Goal: Task Accomplishment & Management: Complete application form

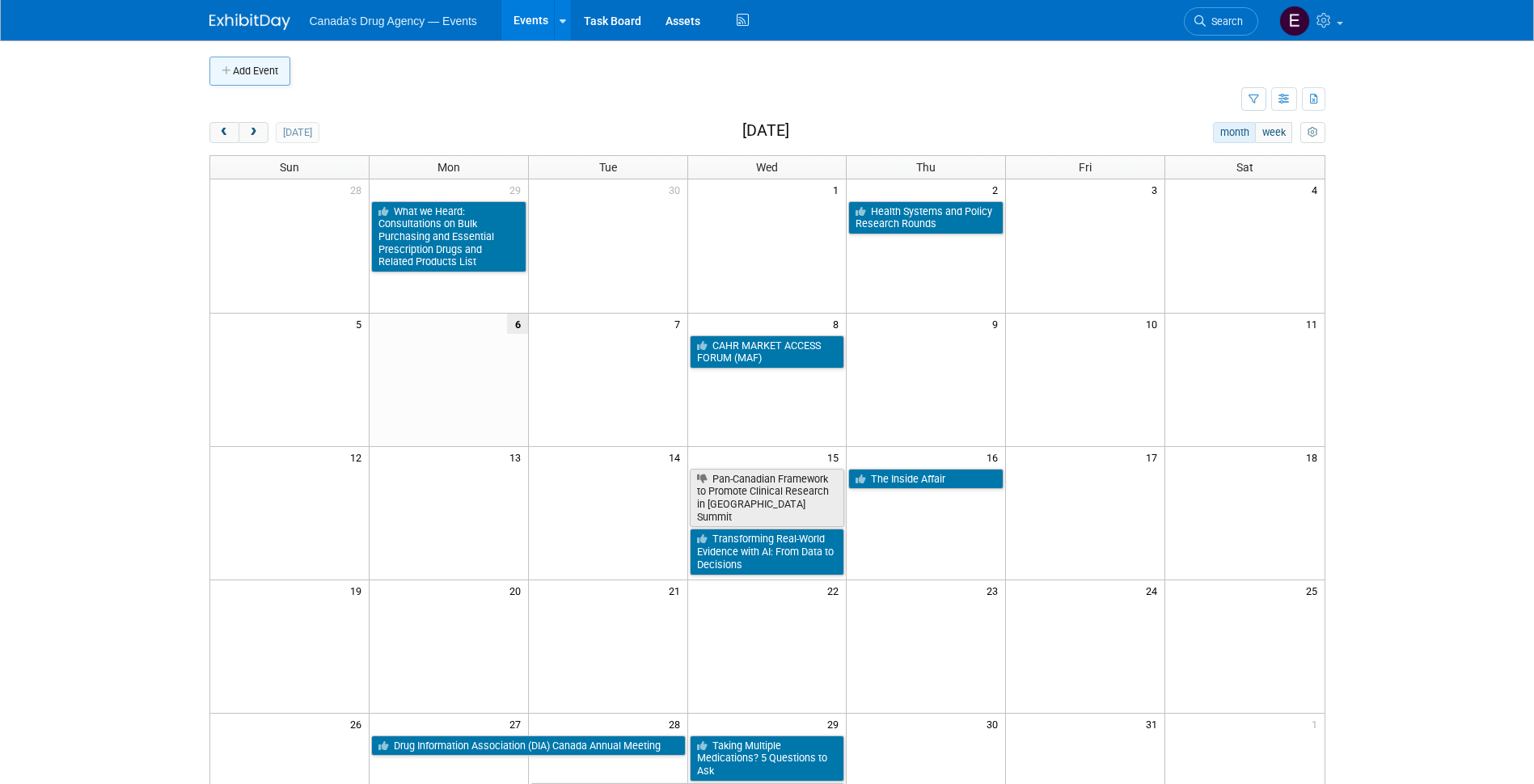
click at [220, 67] on button "Add Event" at bounding box center [249, 71] width 81 height 29
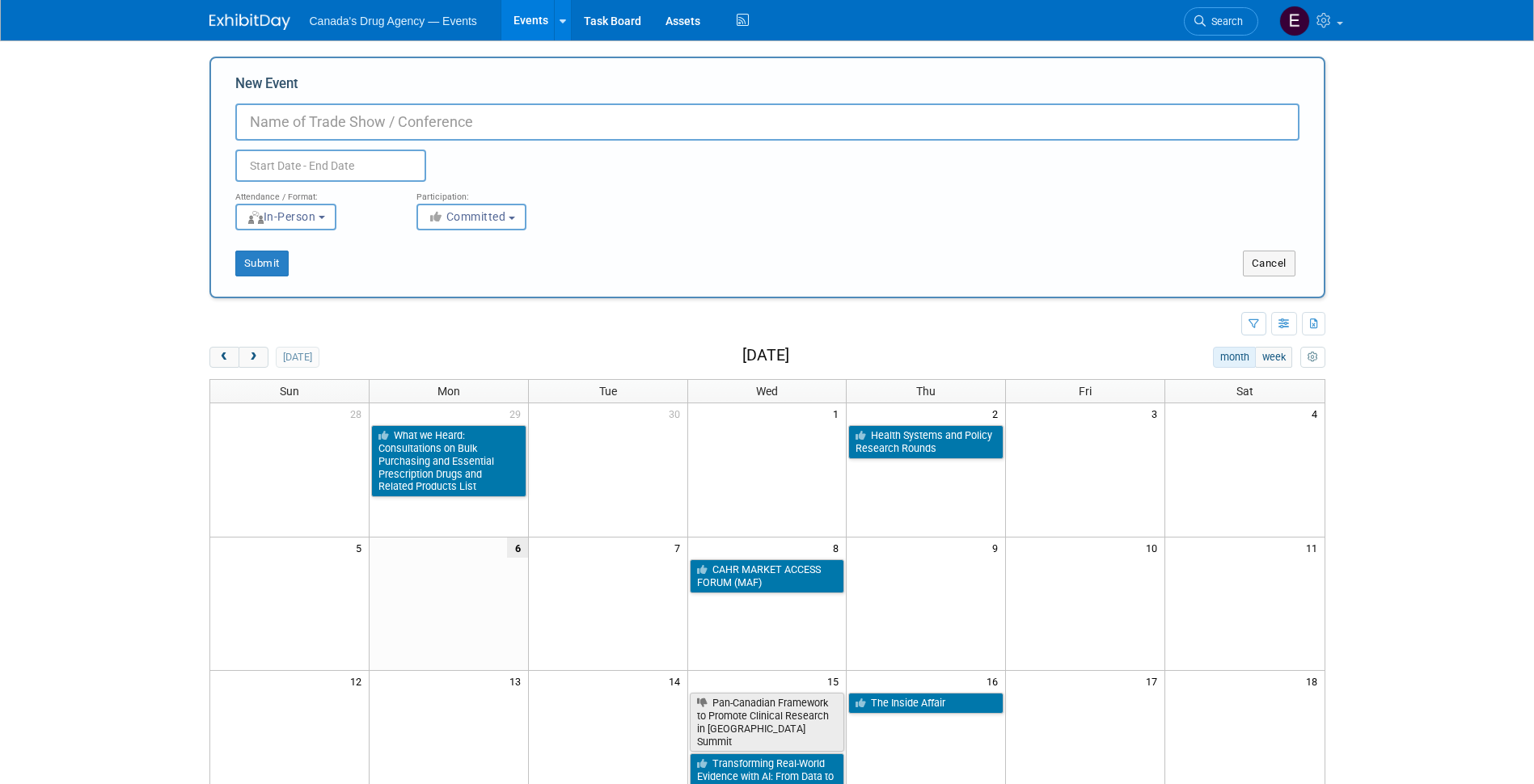
click at [558, 138] on input "New Event" at bounding box center [768, 123] width 1065 height 38
click at [558, 118] on input "New Event" at bounding box center [768, 123] width 1065 height 38
type input "CAPDM Executive Conference"
click at [277, 165] on input "text" at bounding box center [330, 166] width 191 height 33
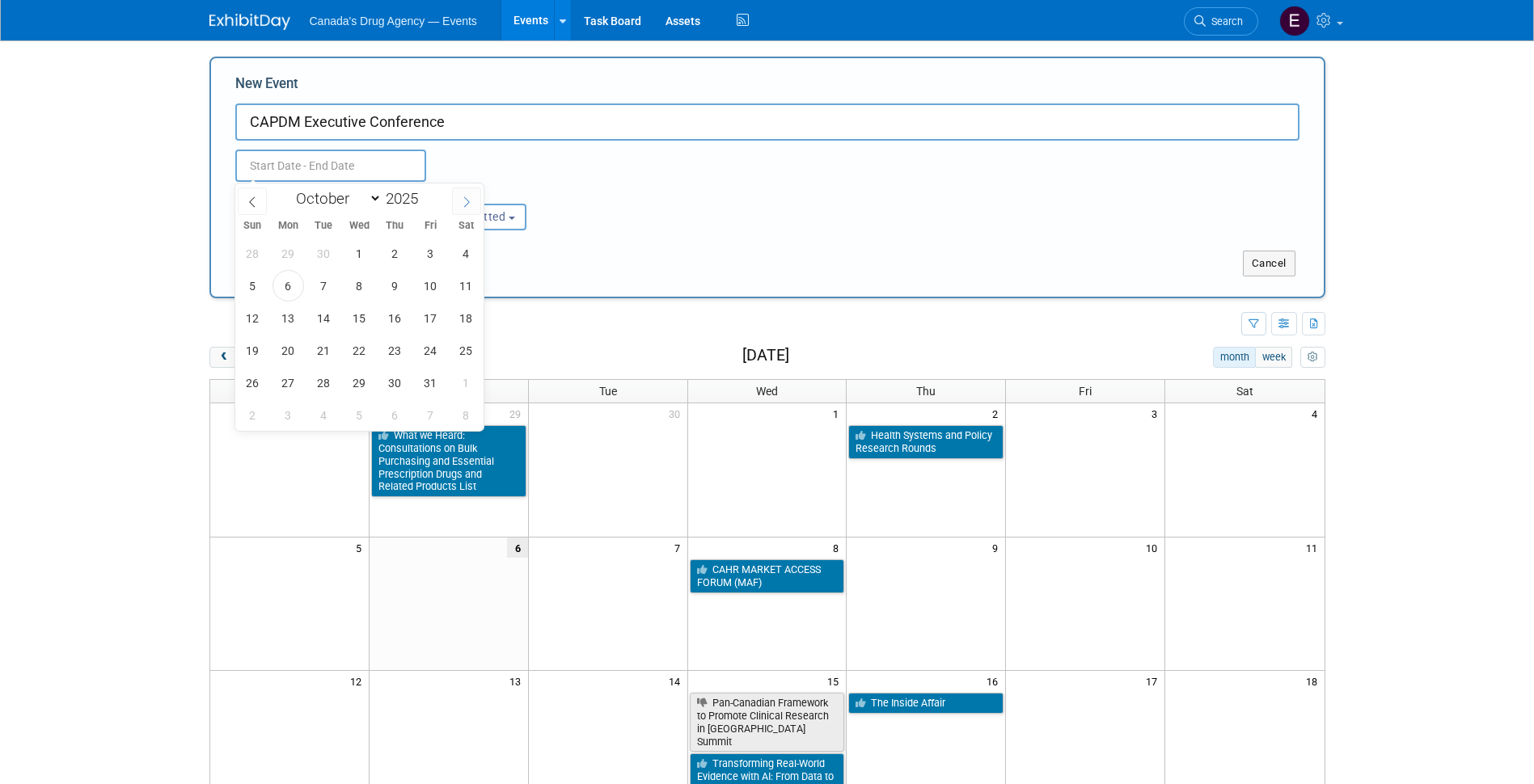
click at [464, 199] on icon at bounding box center [467, 202] width 11 height 11
select select "11"
click at [464, 199] on icon at bounding box center [467, 202] width 11 height 11
type input "2026"
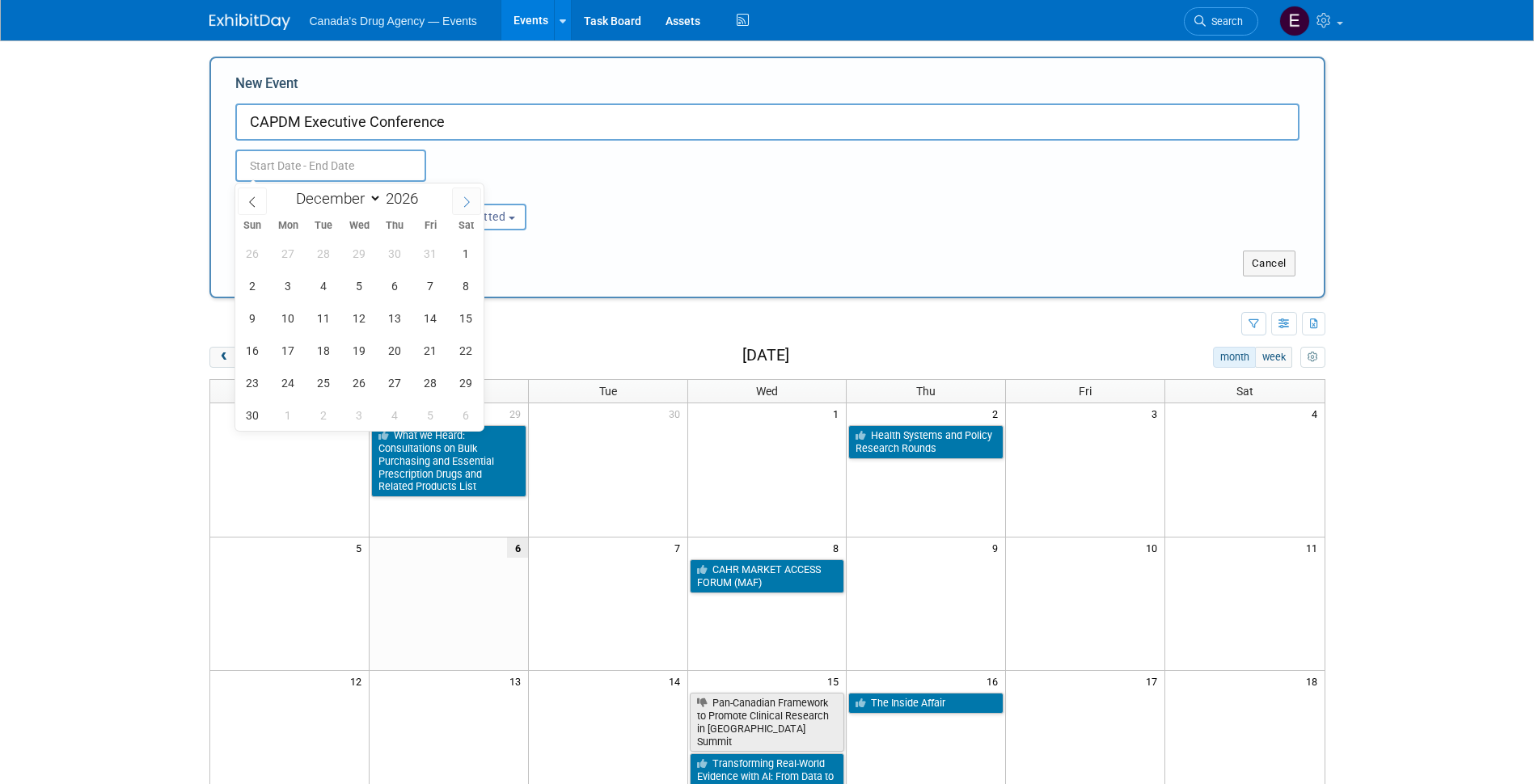
select select "0"
click at [285, 321] on span "12" at bounding box center [288, 318] width 32 height 32
click at [335, 317] on span "13" at bounding box center [324, 318] width 32 height 32
type input "[DATE] to [DATE]"
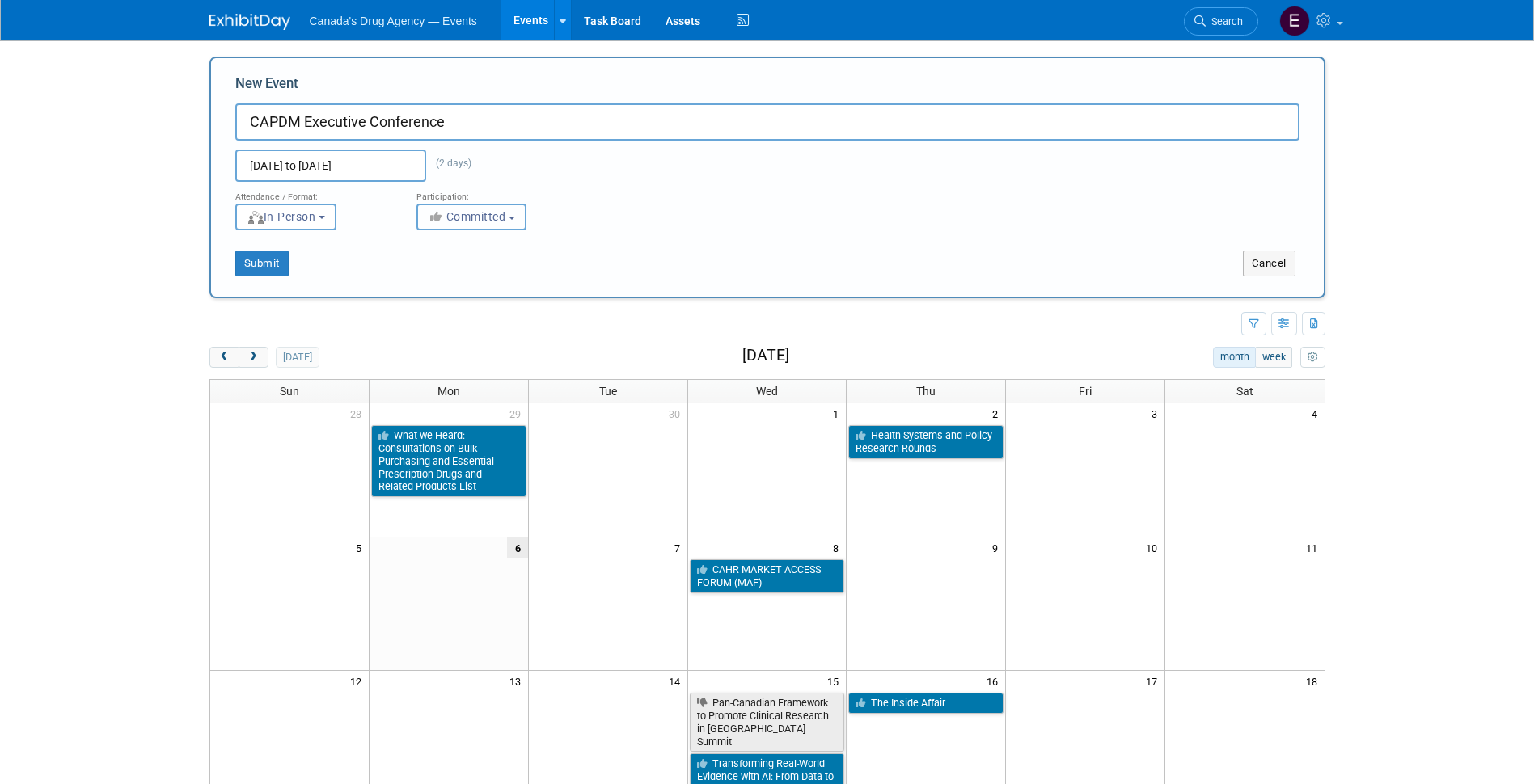
click at [513, 214] on button "Committed" at bounding box center [471, 217] width 110 height 27
click at [487, 278] on label "Considering" at bounding box center [478, 278] width 107 height 21
click at [432, 278] on input "Considering" at bounding box center [426, 278] width 11 height 11
select select "2"
click at [262, 258] on button "Submit" at bounding box center [262, 264] width 53 height 26
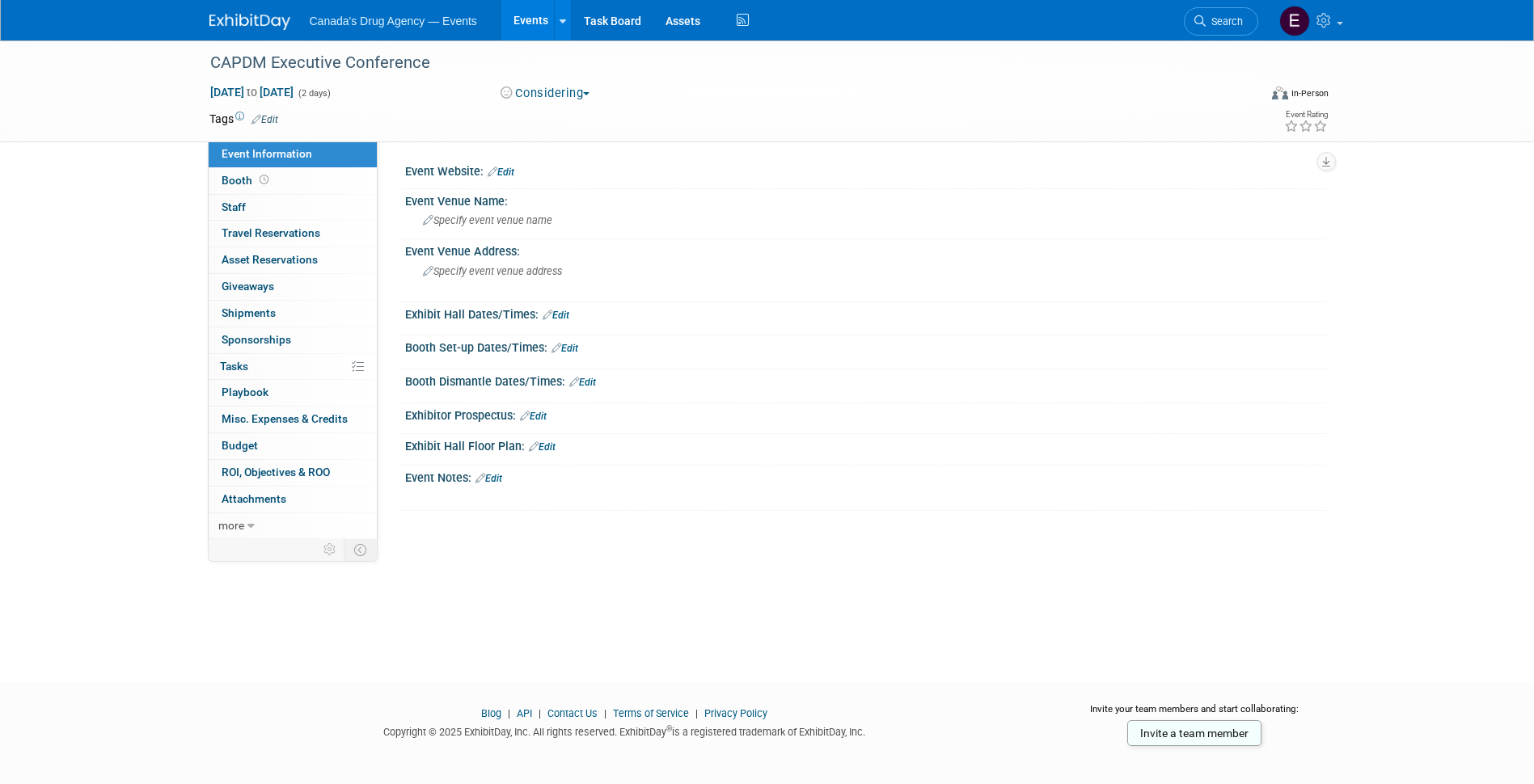
drag, startPoint x: 503, startPoint y: 482, endPoint x: 508, endPoint y: 491, distance: 10.3
click at [502, 482] on link "Edit" at bounding box center [489, 479] width 27 height 11
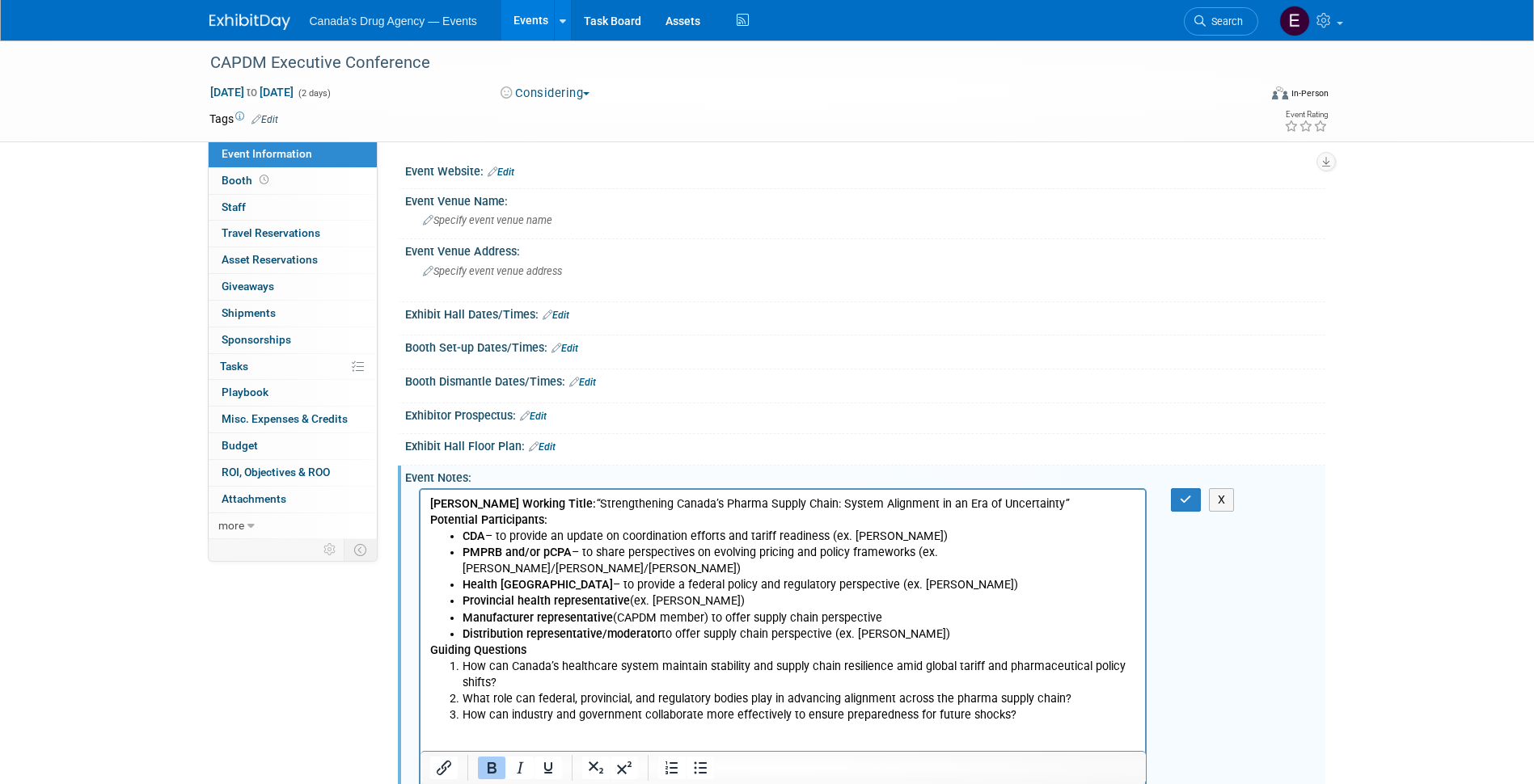
click at [962, 579] on li "Health Canada – to provide a federal policy and regulatory perspective (ex. [PE…" at bounding box center [799, 585] width 675 height 16
click at [473, 503] on b "[PERSON_NAME] Working Title:" at bounding box center [512, 504] width 166 height 14
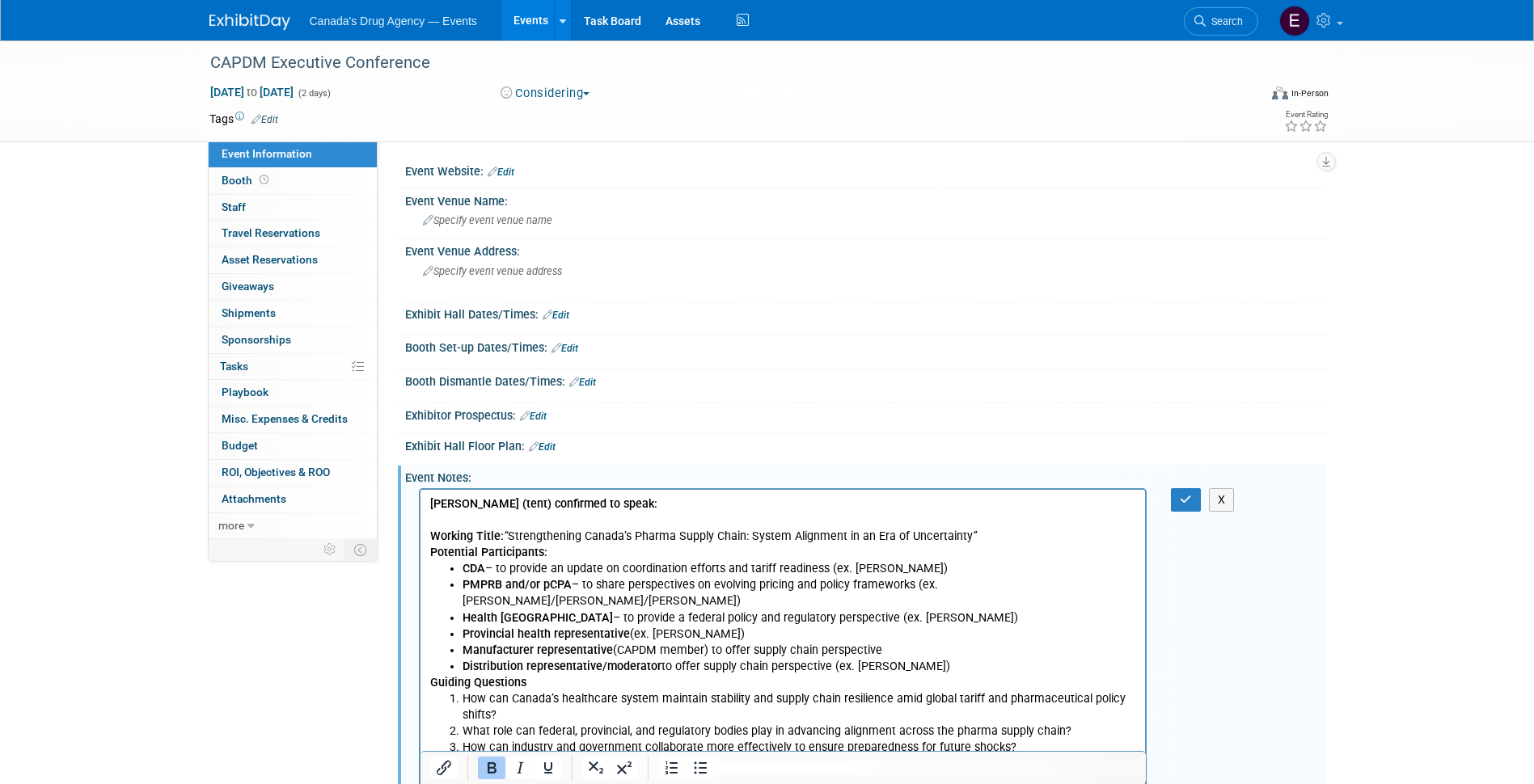
click at [503, 175] on link "Edit" at bounding box center [500, 172] width 27 height 11
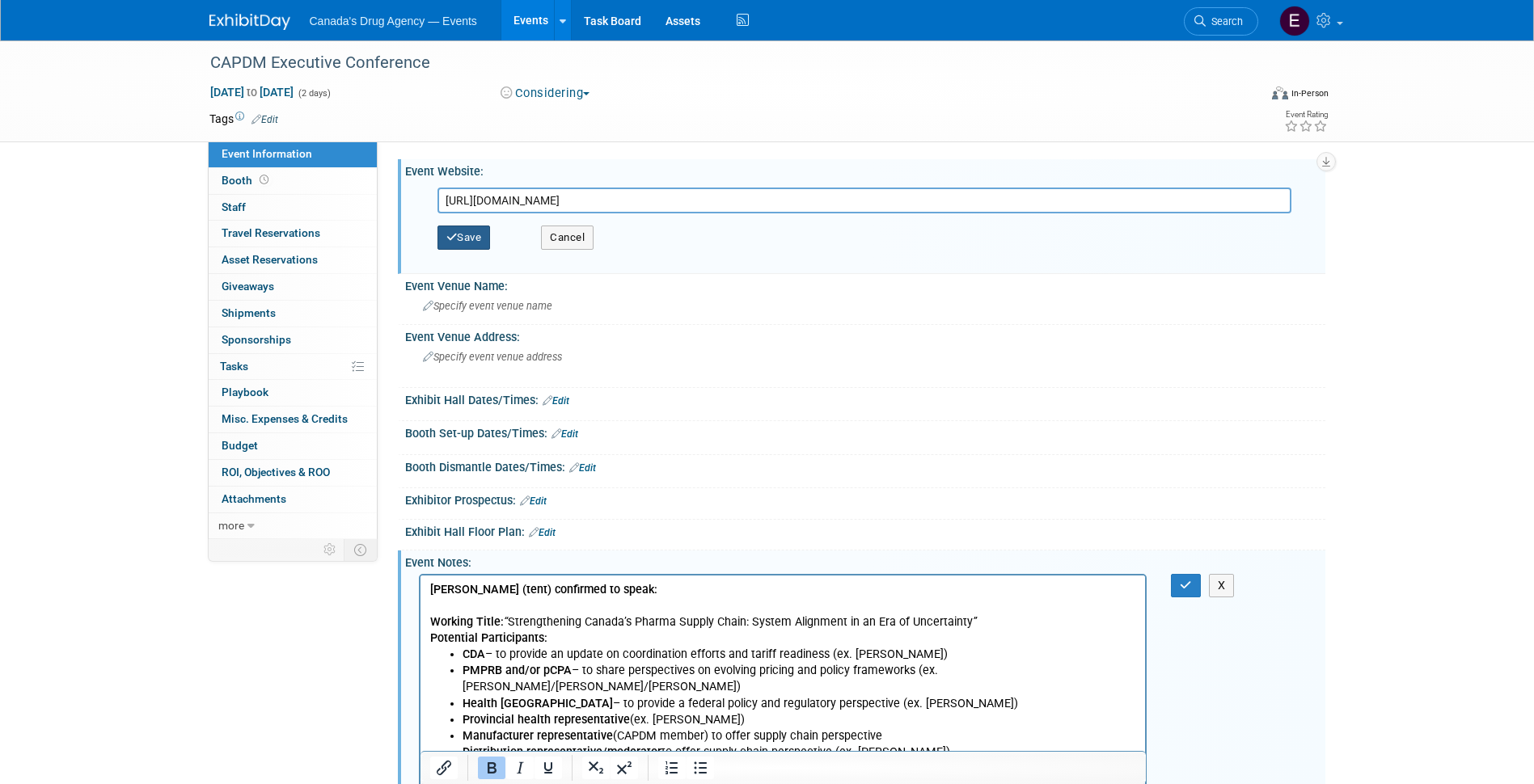
type input "[URL][DOMAIN_NAME]"
click at [465, 236] on button "Save" at bounding box center [464, 238] width 53 height 25
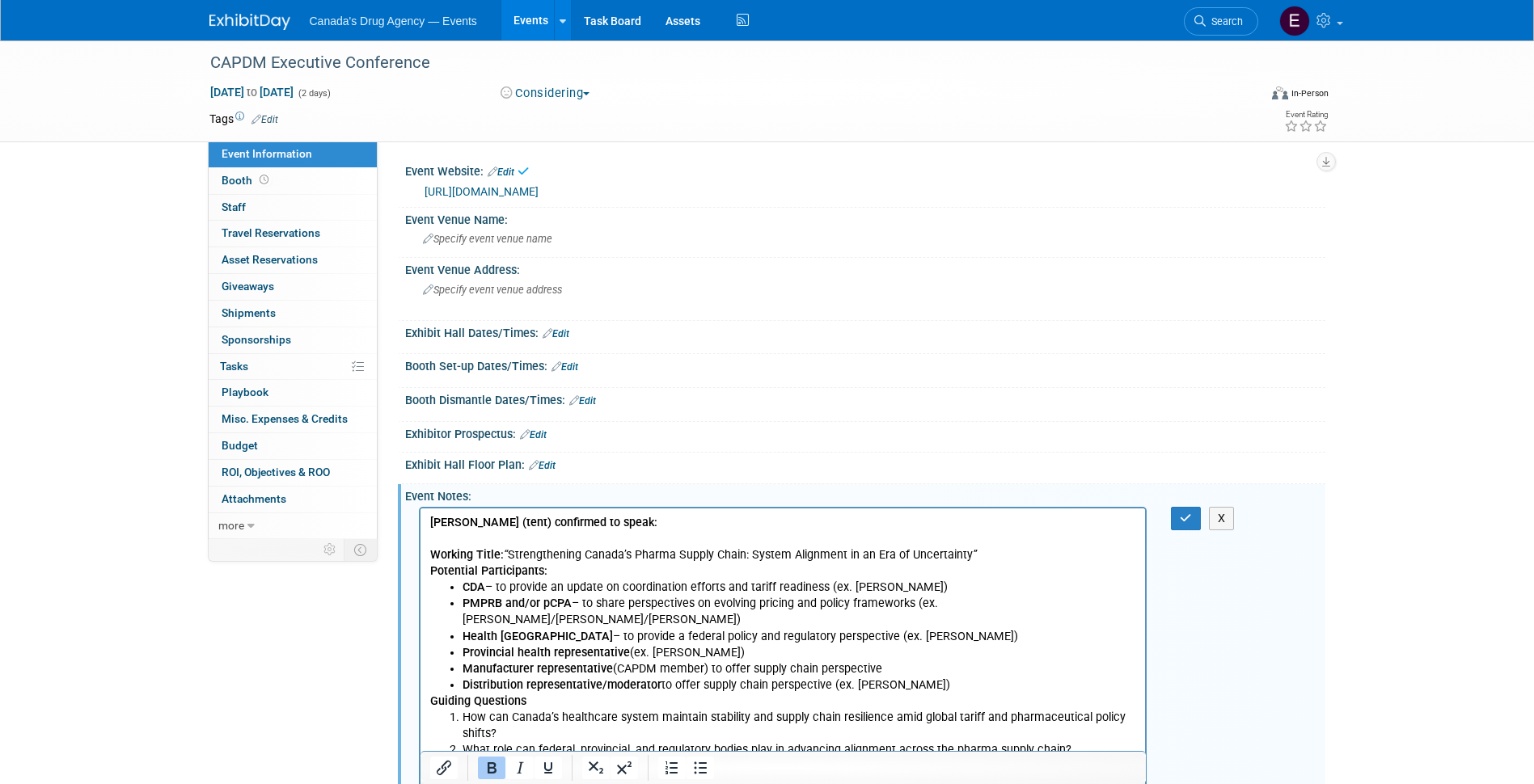
click at [644, 572] on p "Potential Participants:" at bounding box center [783, 571] width 707 height 16
click at [1183, 526] on button "button" at bounding box center [1186, 518] width 30 height 24
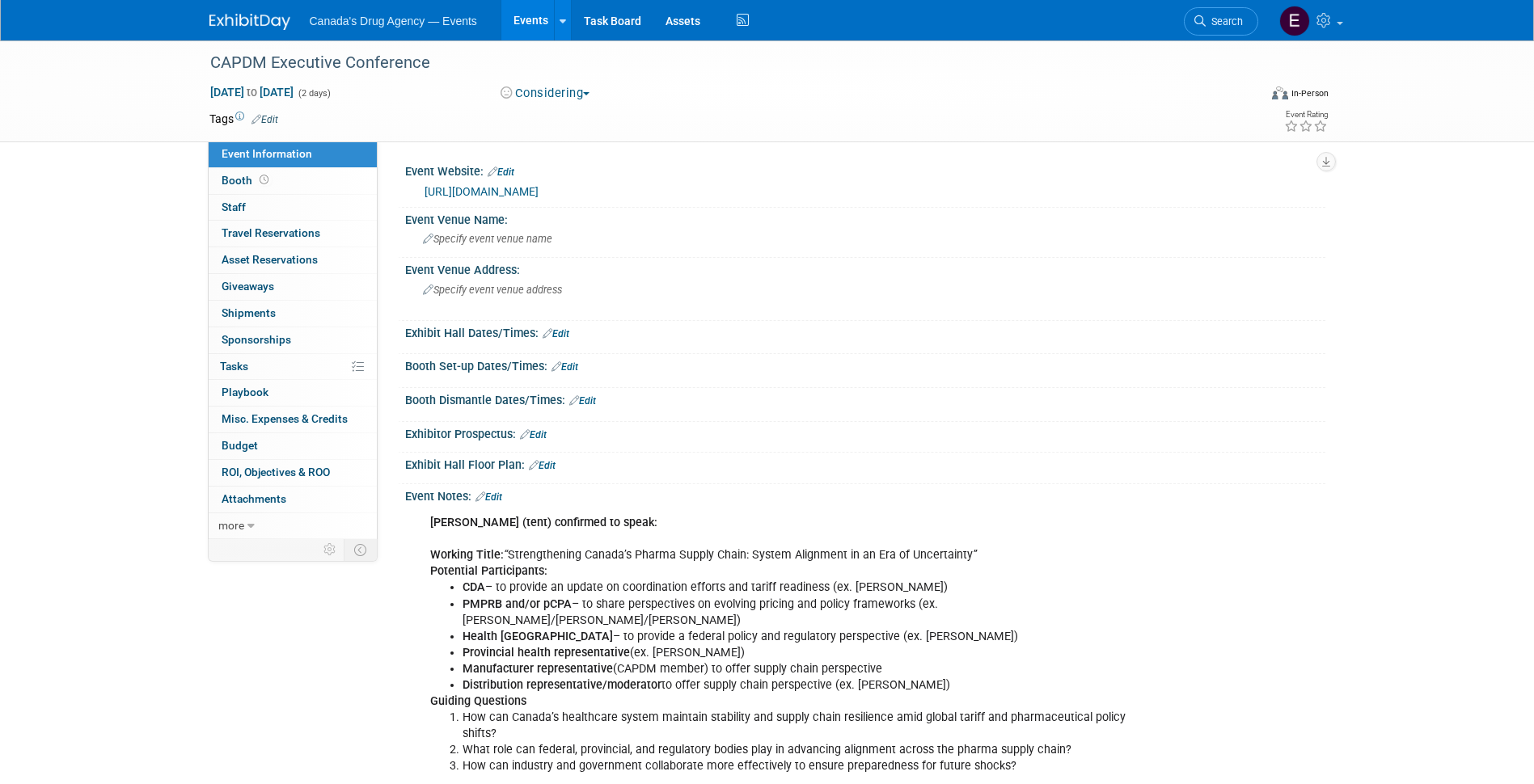
click at [242, 634] on div "Event Information Event Info Booth Booth 0 Staff 0 Staff 0 Travel Reservations …" at bounding box center [767, 414] width 1141 height 749
